Goal: Task Accomplishment & Management: Manage account settings

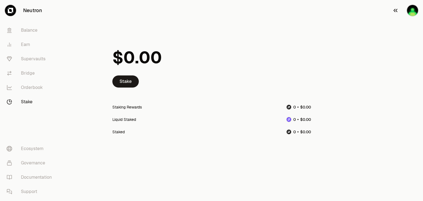
click at [411, 11] on img "button" at bounding box center [412, 10] width 11 height 11
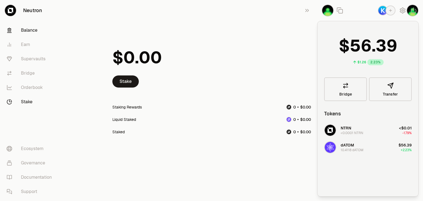
click at [33, 33] on link "Balance" at bounding box center [30, 30] width 57 height 14
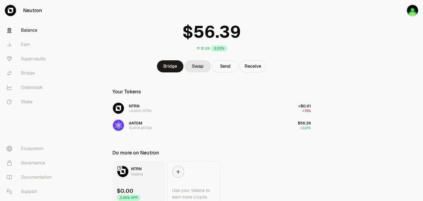
scroll to position [47, 0]
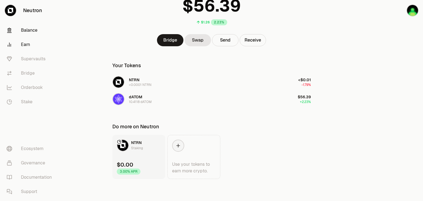
click at [24, 44] on link "Earn" at bounding box center [30, 44] width 57 height 14
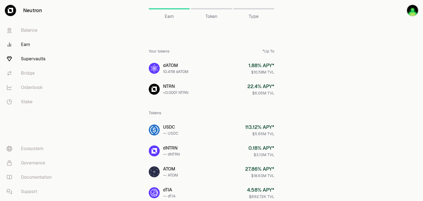
click at [34, 64] on link "Supervaults" at bounding box center [30, 59] width 57 height 14
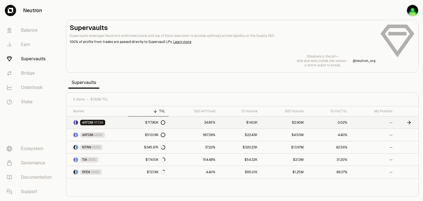
click at [399, 123] on link at bounding box center [407, 122] width 23 height 12
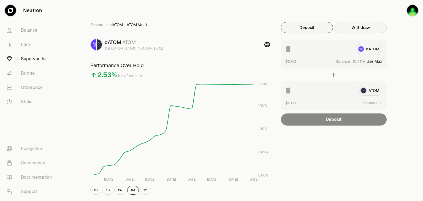
click at [363, 26] on button "Withdraw" at bounding box center [361, 27] width 52 height 11
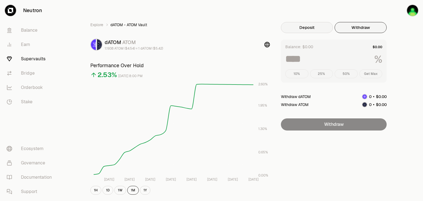
click at [315, 28] on button "Deposit" at bounding box center [307, 27] width 52 height 11
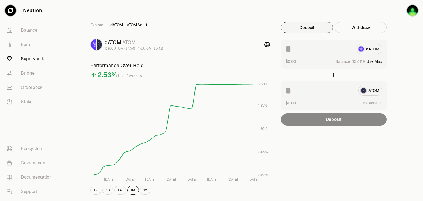
click at [376, 60] on button "Use Max" at bounding box center [374, 62] width 16 height 6
type input "********"
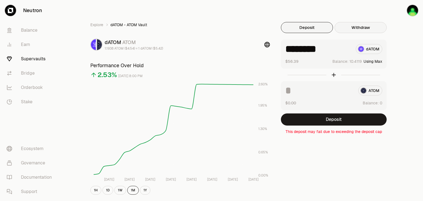
click at [359, 28] on button "Withdraw" at bounding box center [361, 27] width 52 height 11
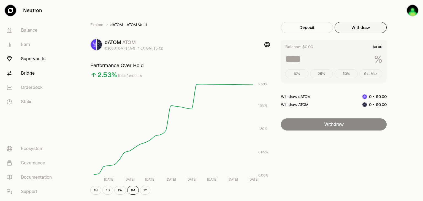
click at [33, 74] on link "Bridge" at bounding box center [30, 73] width 57 height 14
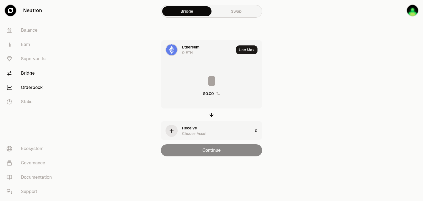
click at [35, 89] on link "Orderbook" at bounding box center [30, 87] width 57 height 14
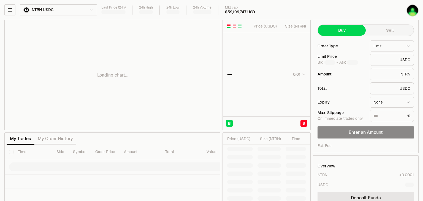
type input "********"
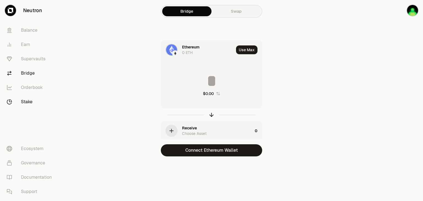
click at [29, 102] on link "Stake" at bounding box center [30, 102] width 57 height 14
